Goal: Browse casually

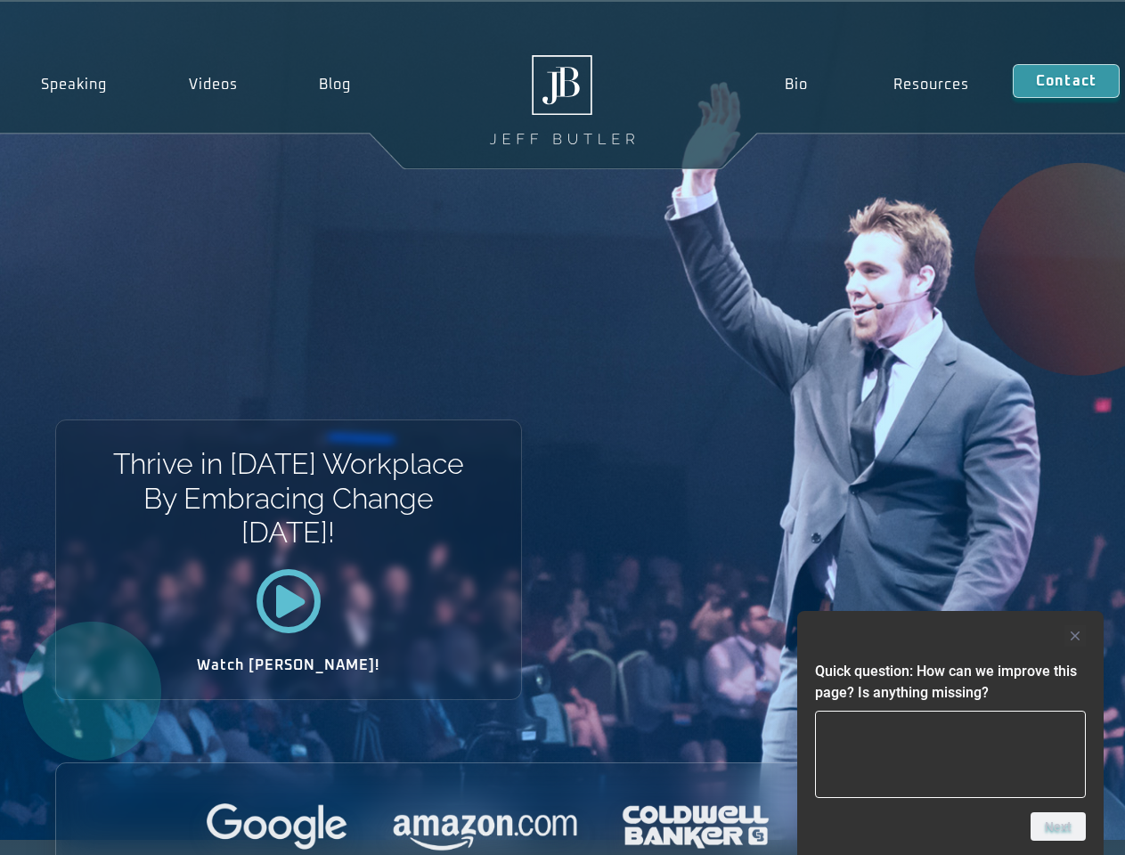
click at [562, 428] on div "Thrive in [DATE] Workplace By Embracing Change [DATE]! Watch [PERSON_NAME]!" at bounding box center [562, 421] width 1125 height 838
click at [951, 636] on div at bounding box center [950, 635] width 271 height 21
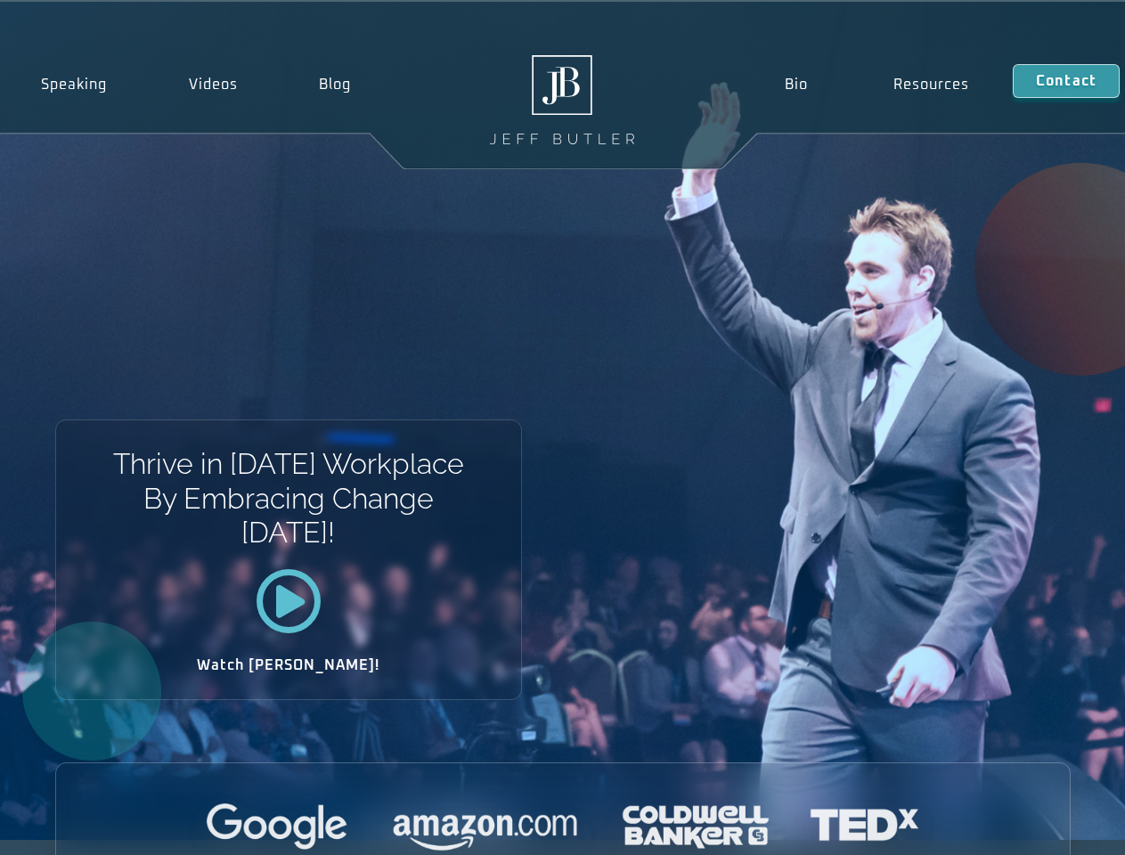
click at [1058, 827] on div at bounding box center [563, 828] width 1014 height 49
